Goal: Complete application form

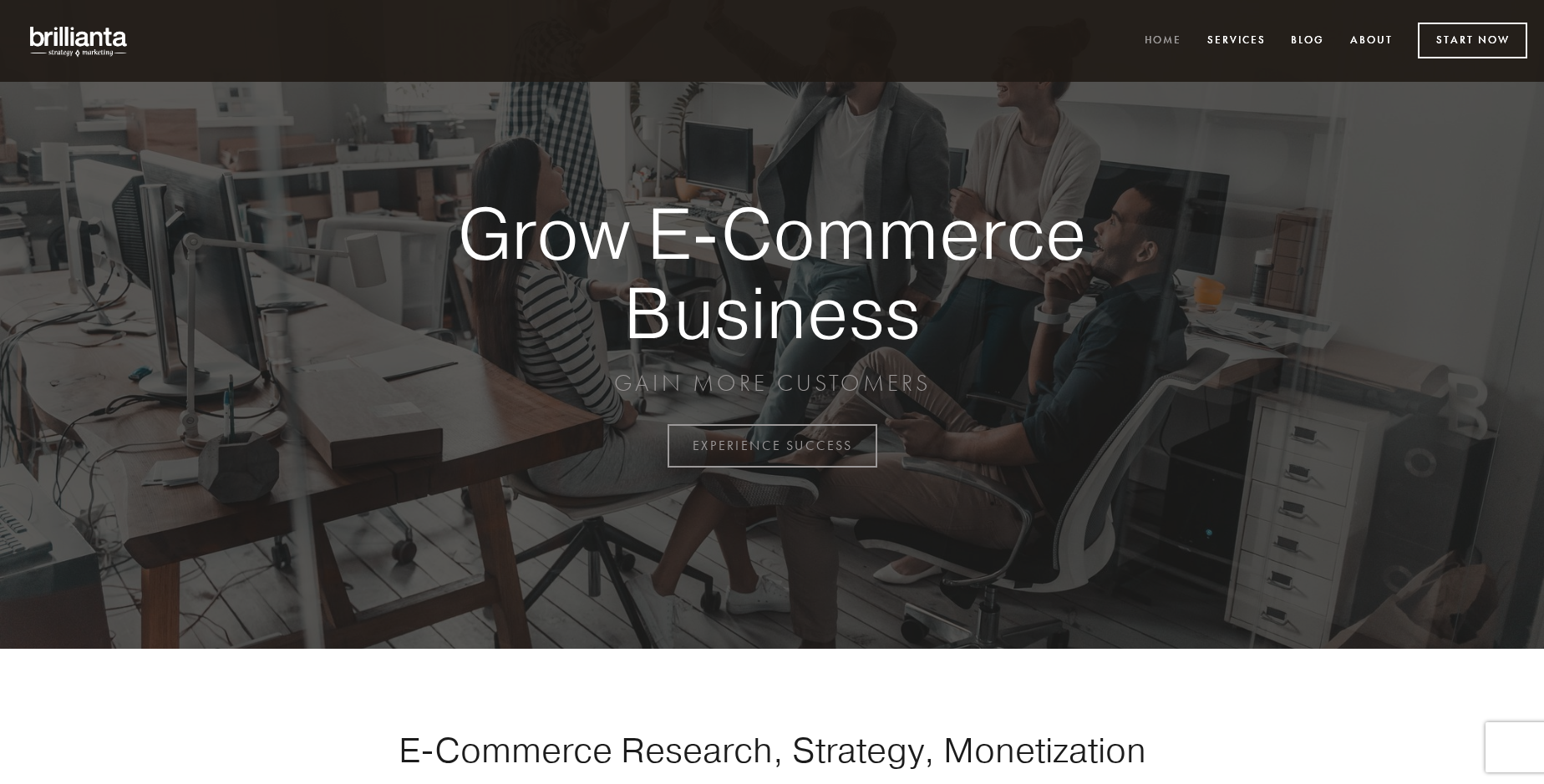
scroll to position [4380, 0]
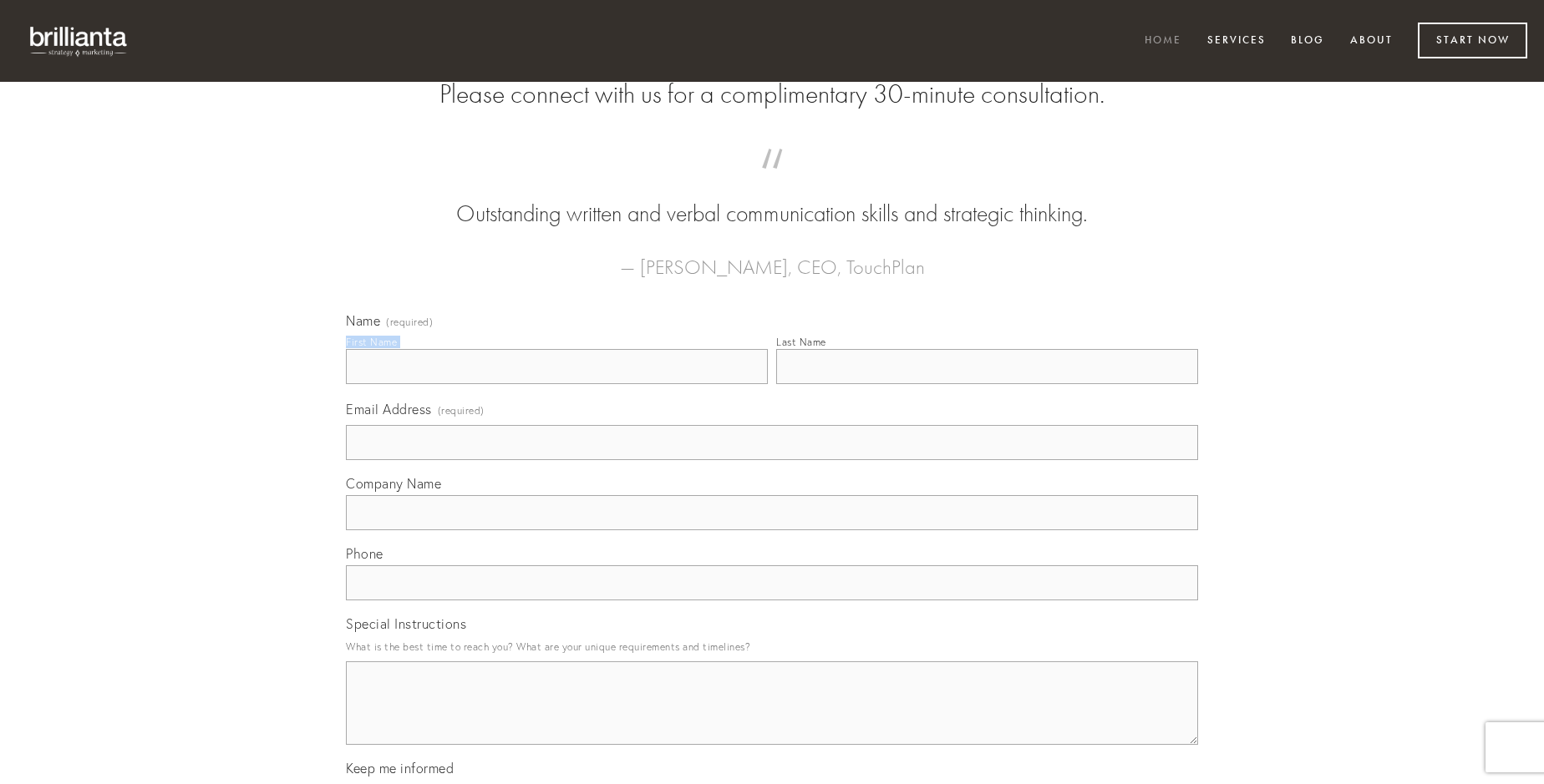
type input "[PERSON_NAME]"
click at [986, 384] on input "Last Name" at bounding box center [987, 367] width 422 height 36
type input "[PERSON_NAME]"
click at [772, 461] on input "Email Address (required)" at bounding box center [772, 442] width 852 height 36
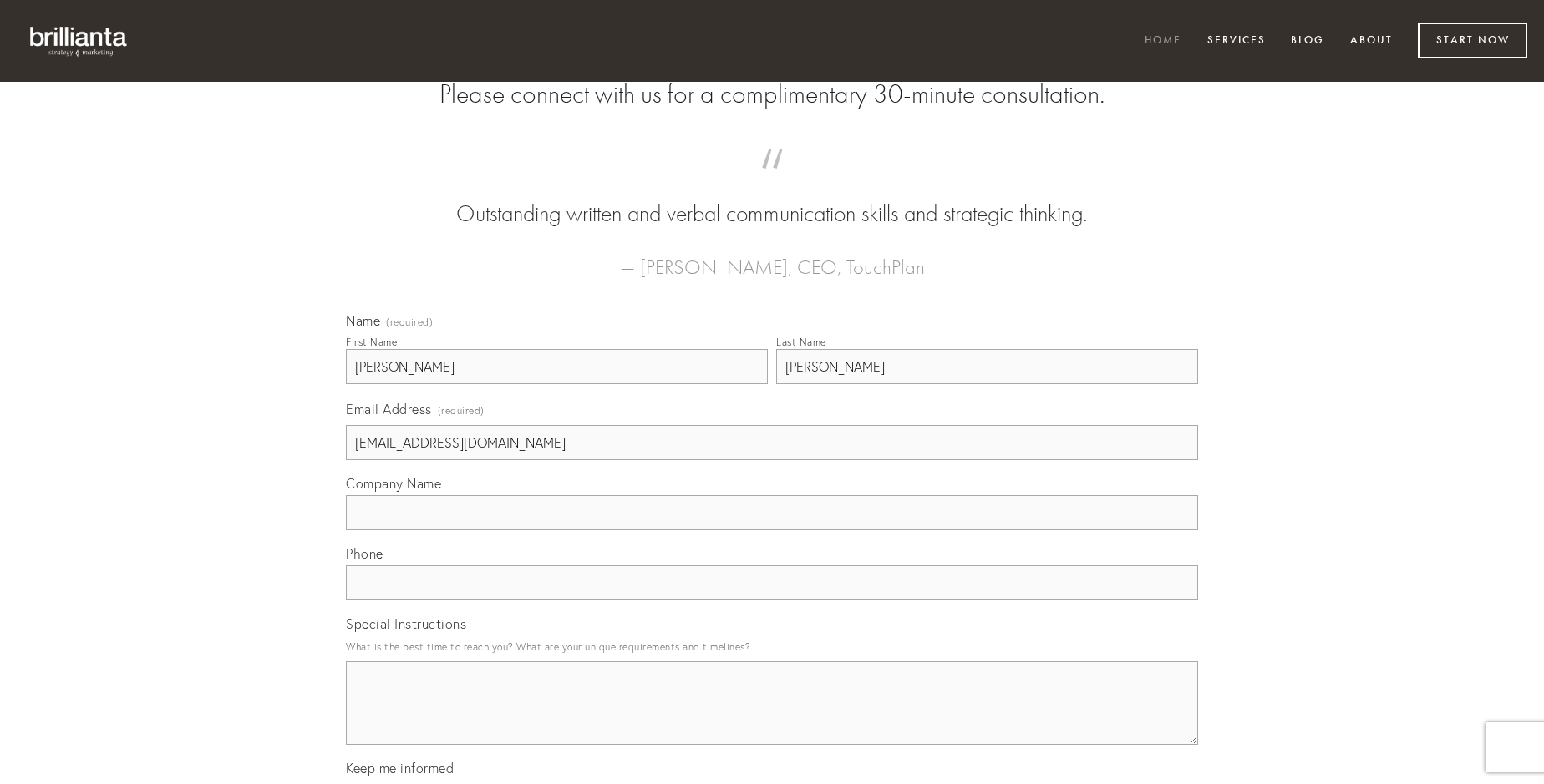
type input "[EMAIL_ADDRESS][DOMAIN_NAME]"
click at [772, 531] on input "Company Name" at bounding box center [772, 512] width 852 height 36
type input "[PERSON_NAME]"
click at [772, 601] on input "text" at bounding box center [772, 582] width 852 height 36
click at [772, 719] on textarea "Special Instructions" at bounding box center [772, 702] width 852 height 83
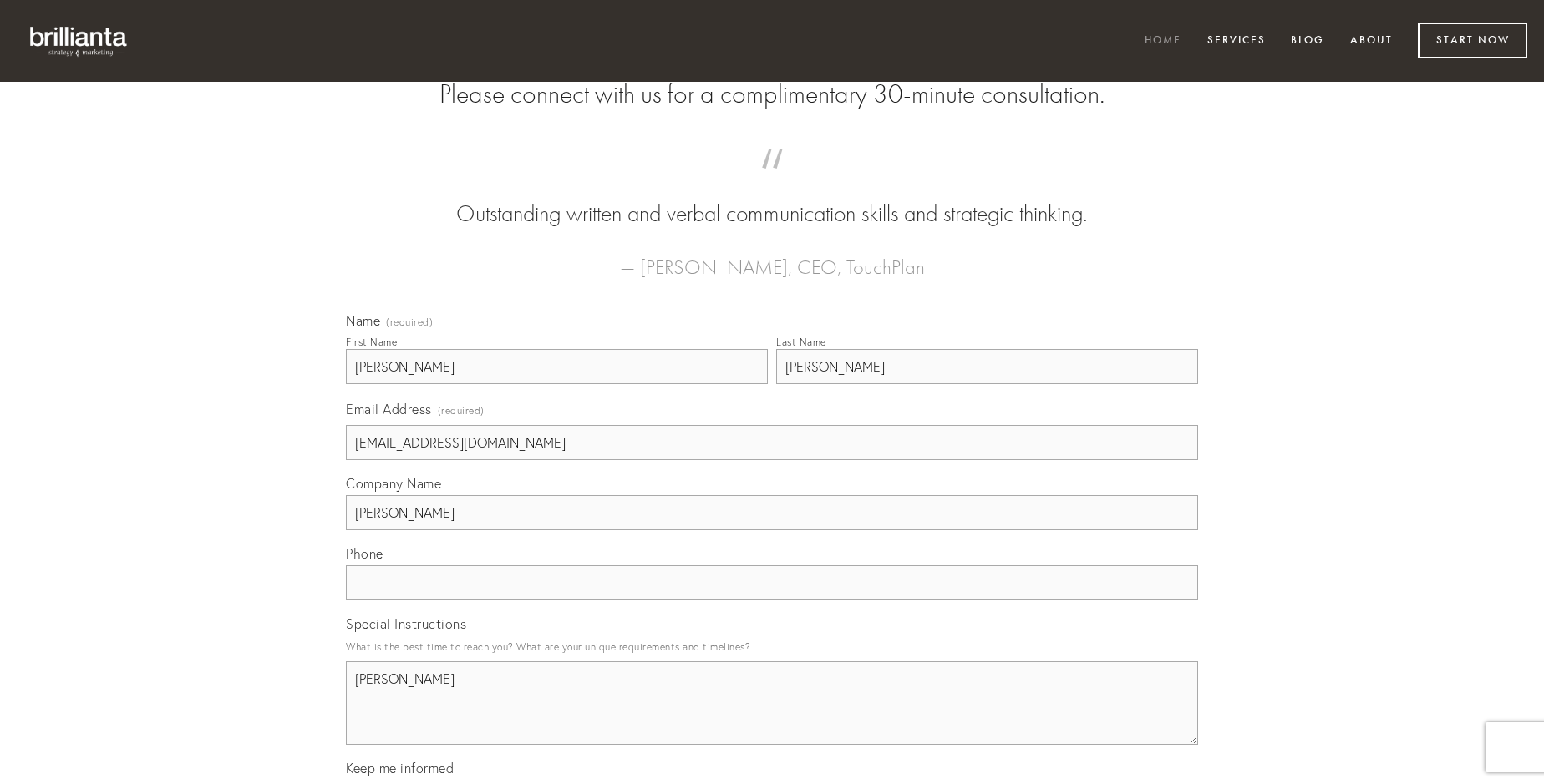
type textarea "[PERSON_NAME]"
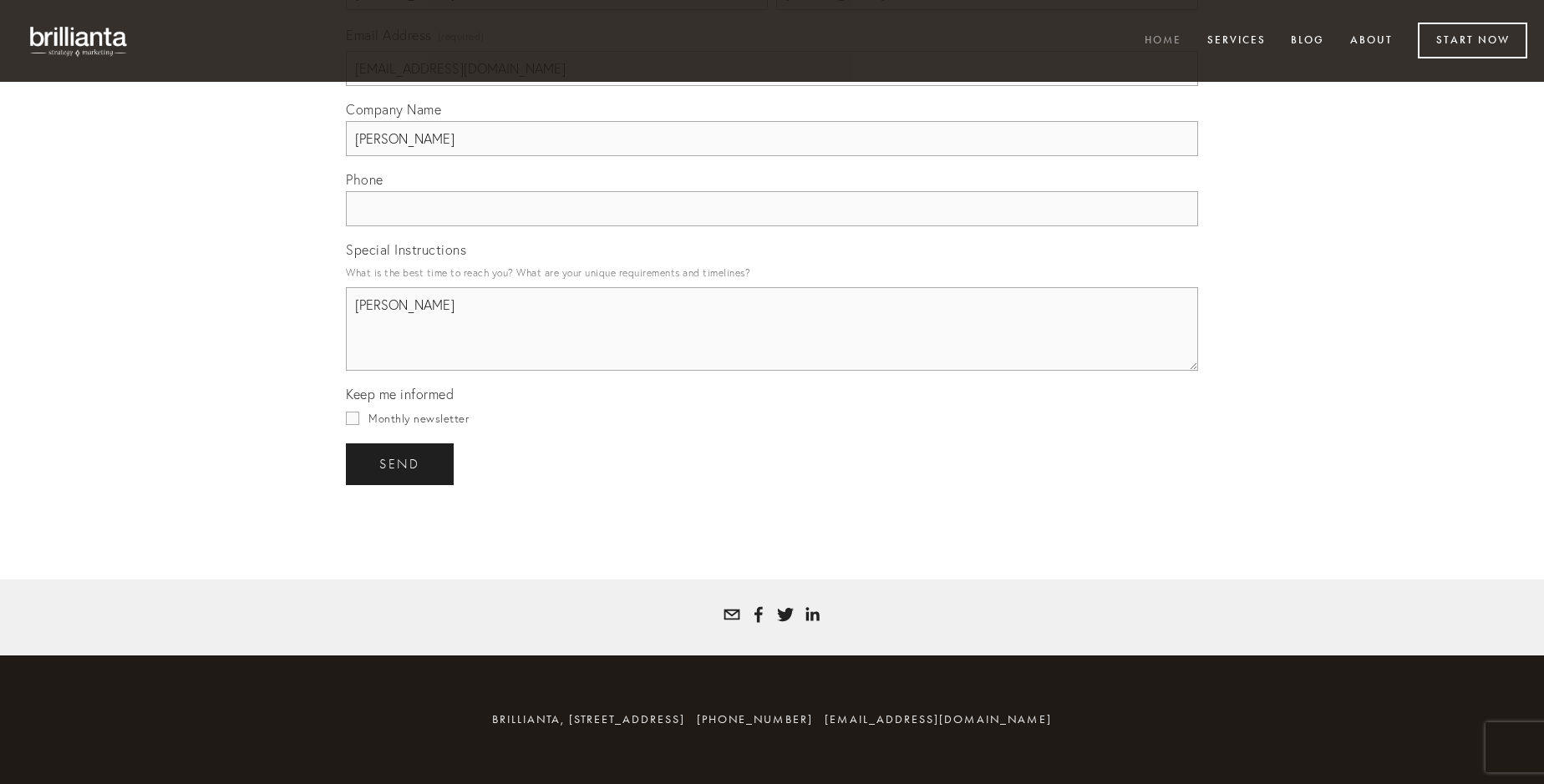
click at [401, 463] on span "send" at bounding box center [399, 464] width 41 height 15
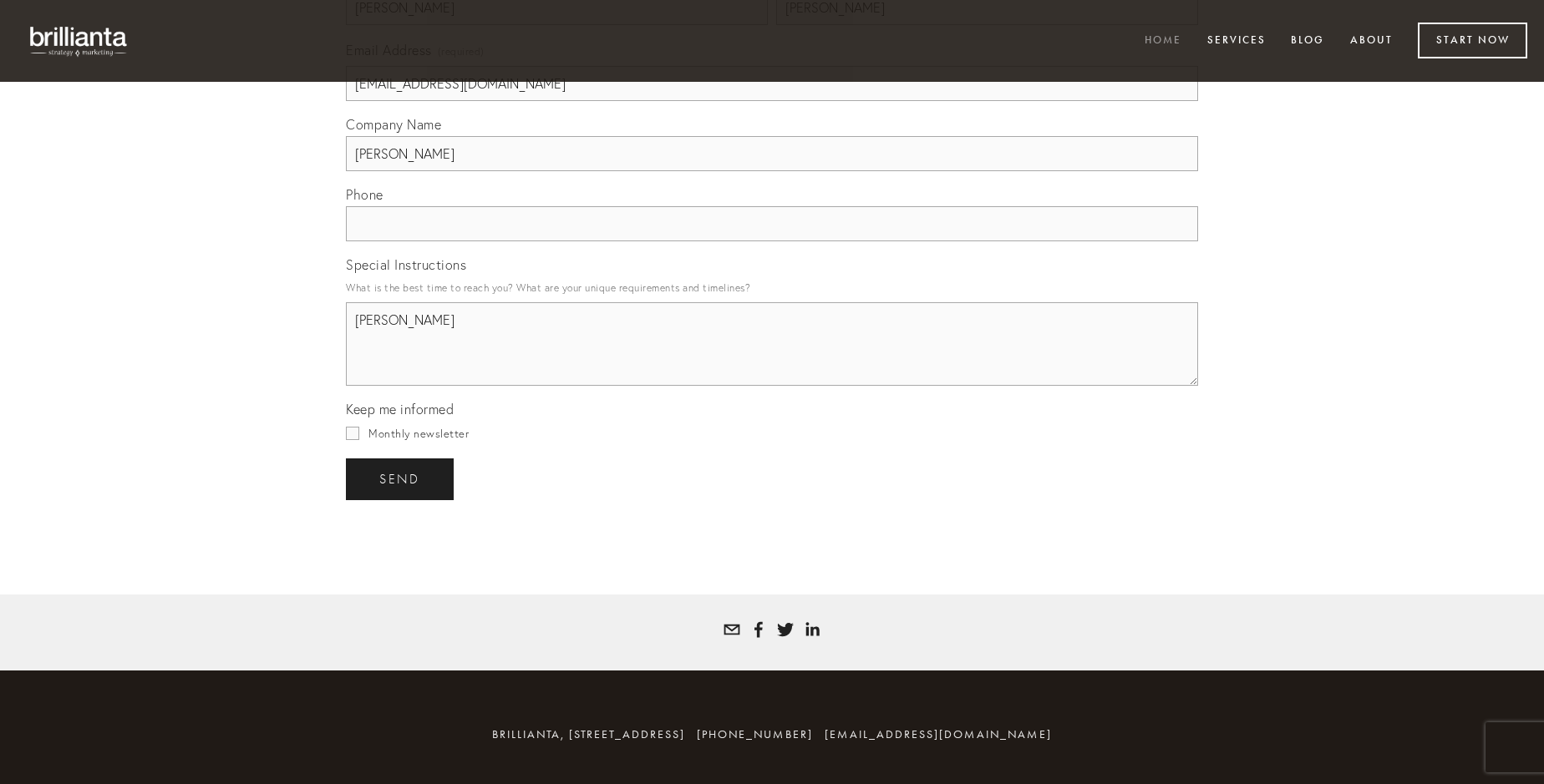
scroll to position [4330, 0]
